Goal: Find specific page/section: Find specific page/section

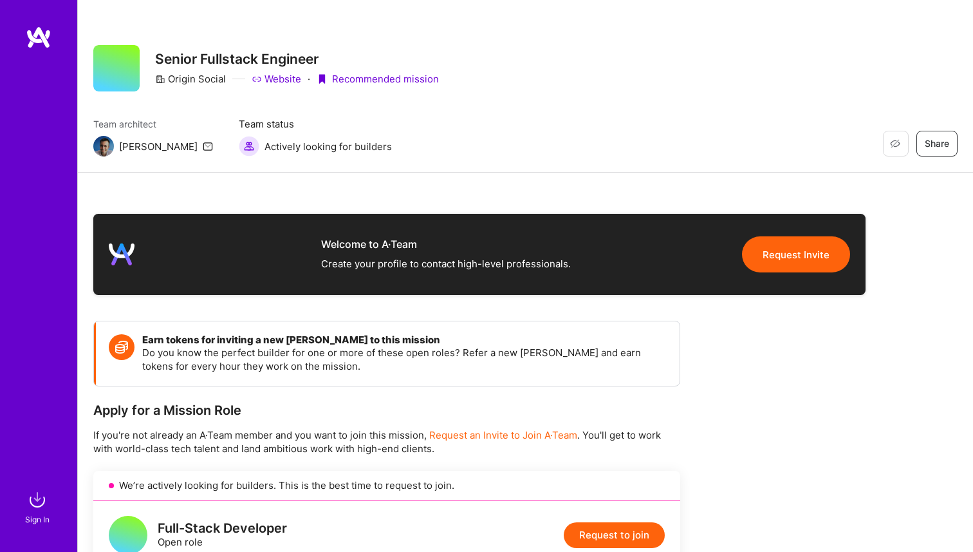
click at [30, 503] on img at bounding box center [37, 500] width 26 height 26
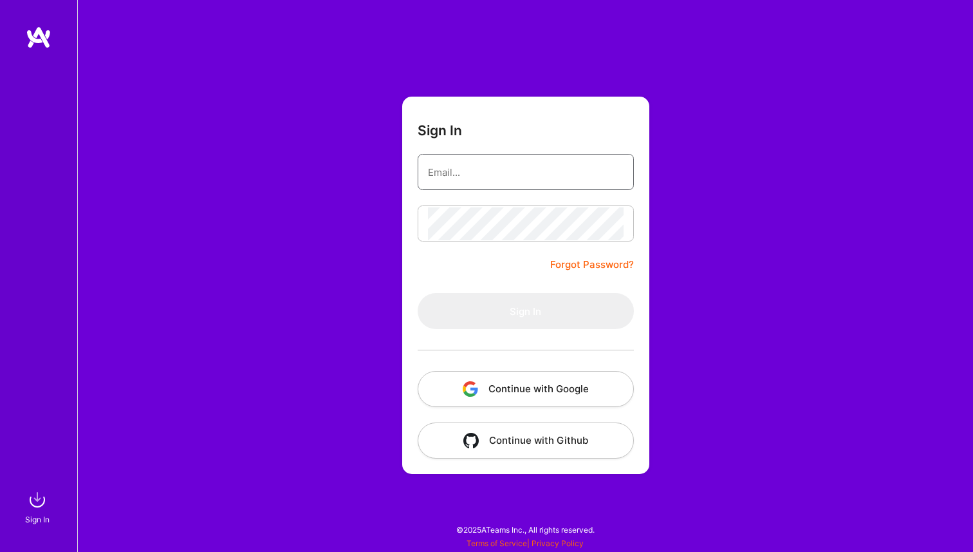
type input "[EMAIL_ADDRESS][DOMAIN_NAME]"
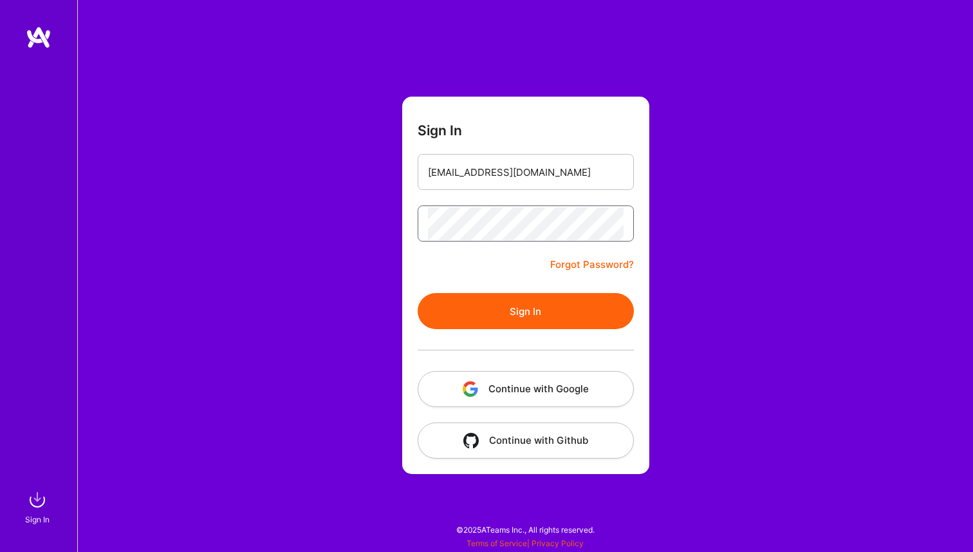
click at [418, 293] on button "Sign In" at bounding box center [526, 311] width 216 height 36
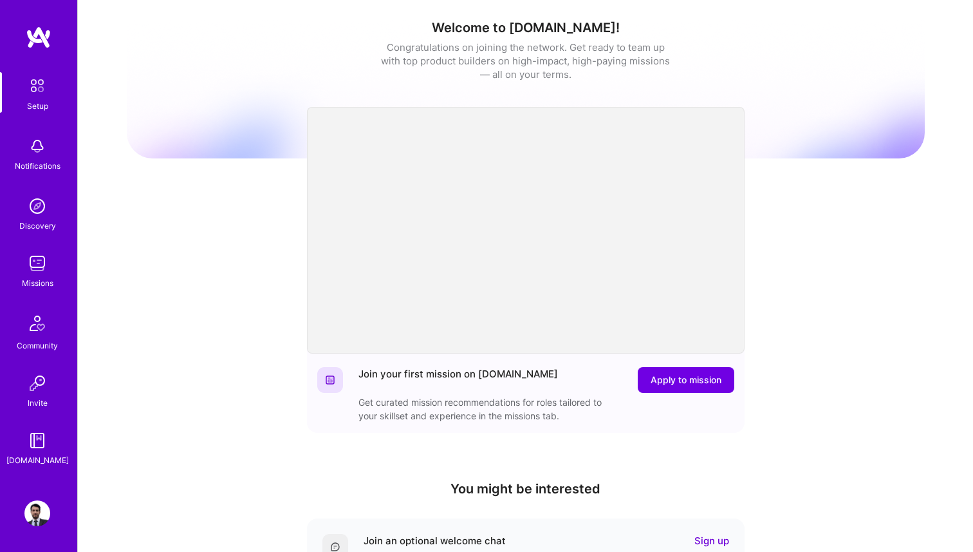
click at [38, 273] on img at bounding box center [37, 263] width 26 height 26
